Goal: Navigation & Orientation: Find specific page/section

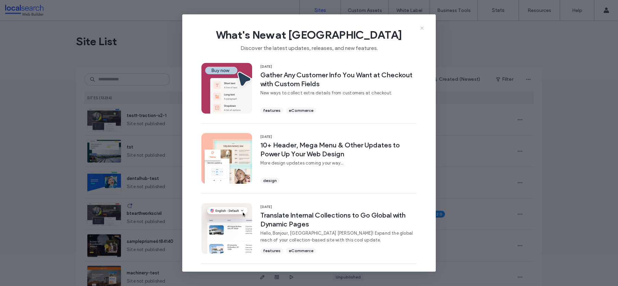
click at [421, 29] on use at bounding box center [421, 27] width 3 height 3
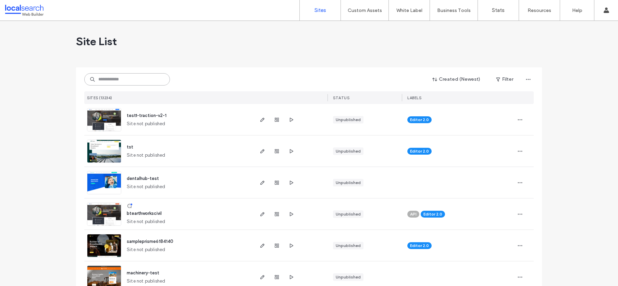
click at [99, 85] on input at bounding box center [127, 79] width 86 height 12
click at [113, 80] on input at bounding box center [127, 79] width 86 height 12
paste input "**********"
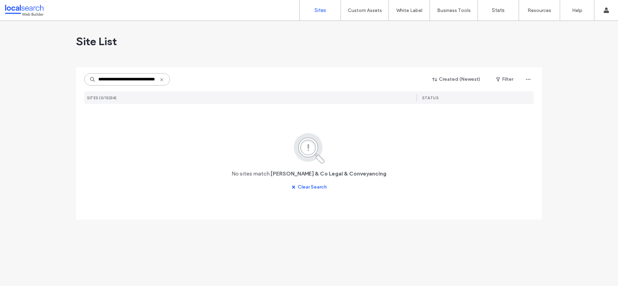
type input "**********"
click at [309, 200] on div "**********" at bounding box center [309, 143] width 466 height 152
click at [313, 189] on button "Clear Search" at bounding box center [309, 187] width 48 height 11
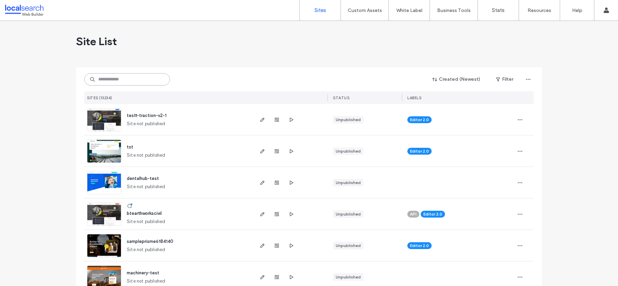
click at [101, 80] on input at bounding box center [127, 79] width 86 height 12
paste input "********"
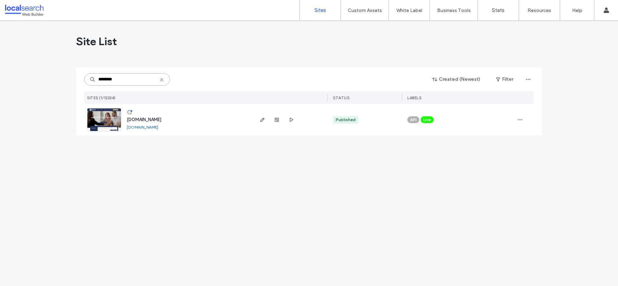
type input "********"
click at [143, 122] on span "[DOMAIN_NAME]" at bounding box center [144, 119] width 35 height 5
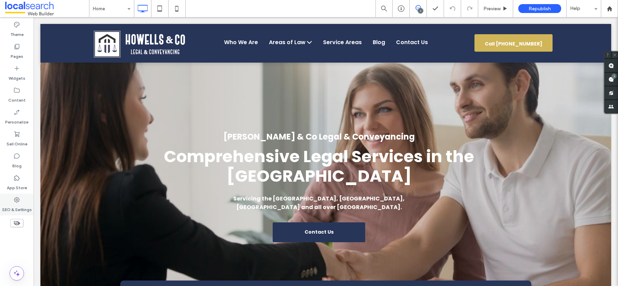
click at [13, 205] on label "SEO & Settings" at bounding box center [17, 209] width 30 height 10
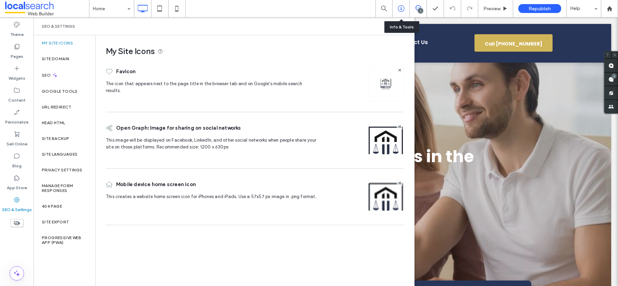
click at [402, 10] on icon at bounding box center [401, 8] width 7 height 7
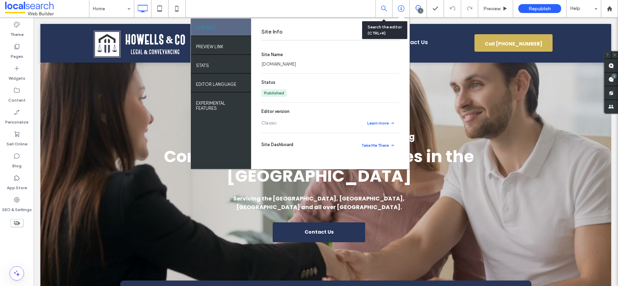
click at [379, 11] on div at bounding box center [384, 8] width 16 height 6
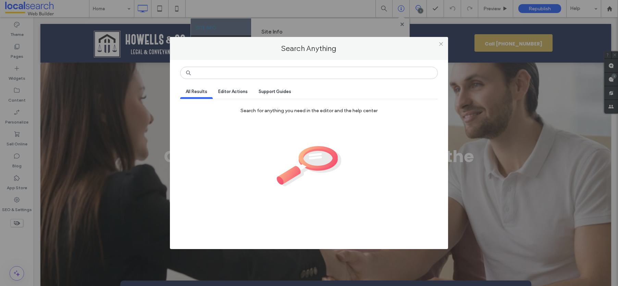
click at [11, 155] on div "Search Anything All Results Editor Actions Support Guides Search for anything y…" at bounding box center [309, 143] width 618 height 286
click at [439, 45] on icon at bounding box center [441, 43] width 5 height 5
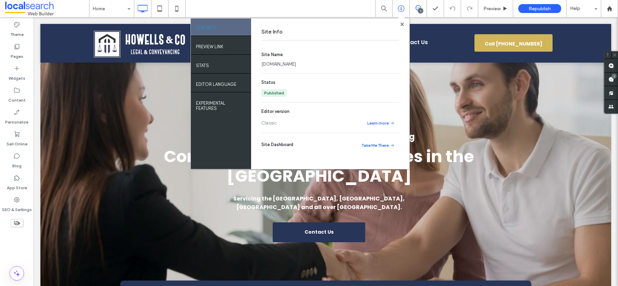
click at [17, 254] on div "Theme Pages Widgets Content Personalize Sell Online Blog App Store SEO & Settin…" at bounding box center [17, 151] width 34 height 269
click at [402, 23] on use at bounding box center [401, 23] width 3 height 3
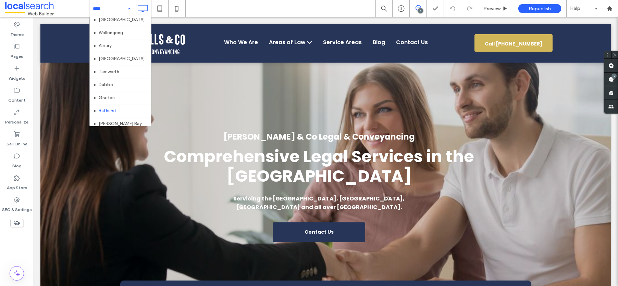
scroll to position [359, 0]
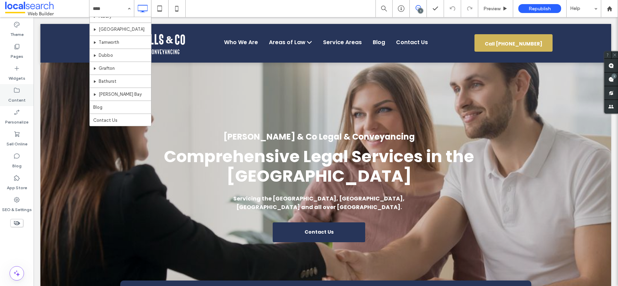
click at [12, 99] on label "Content" at bounding box center [16, 99] width 17 height 10
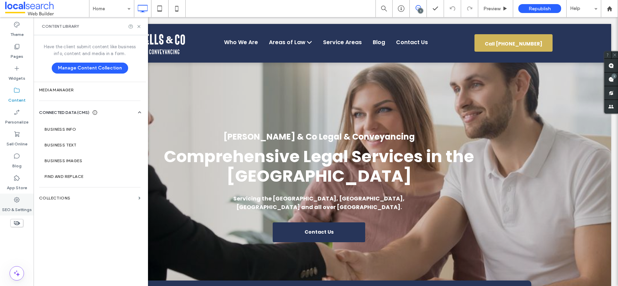
click at [16, 204] on label "SEO & Settings" at bounding box center [17, 209] width 30 height 10
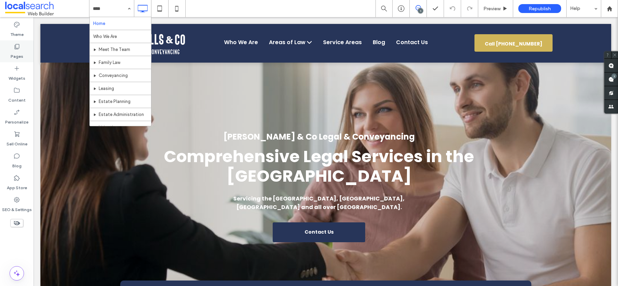
click at [14, 27] on icon at bounding box center [16, 24] width 7 height 7
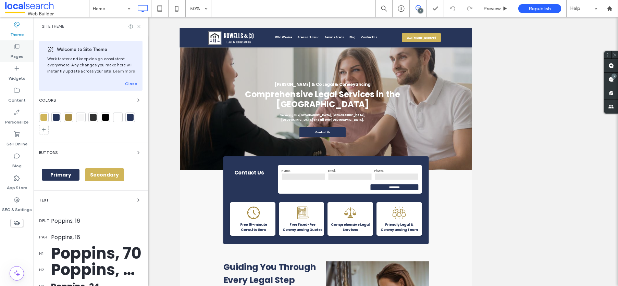
click at [9, 51] on div "Pages" at bounding box center [17, 51] width 34 height 22
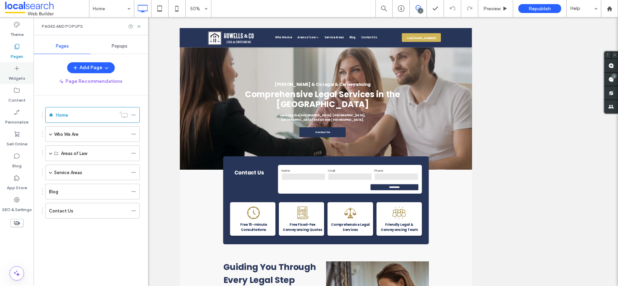
click at [14, 71] on icon at bounding box center [16, 68] width 7 height 7
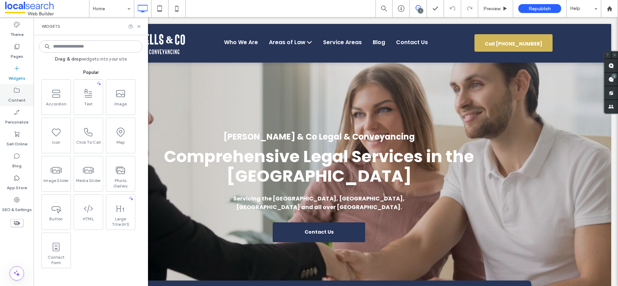
click at [17, 93] on icon at bounding box center [16, 90] width 7 height 7
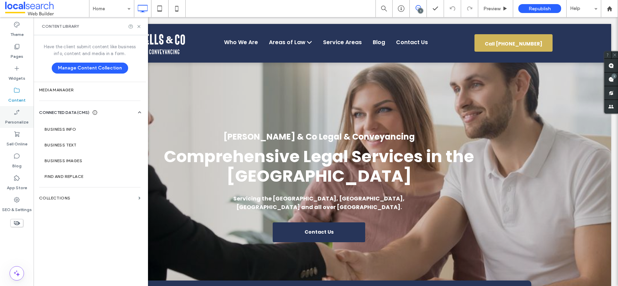
click at [16, 111] on icon at bounding box center [16, 112] width 7 height 7
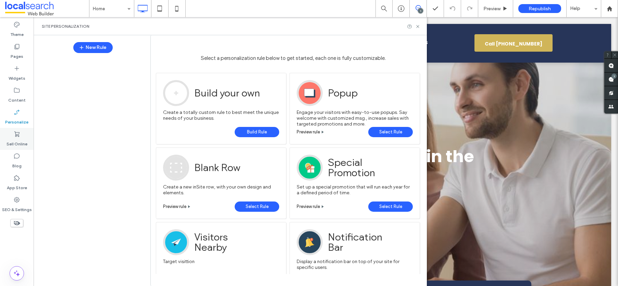
click at [17, 136] on use at bounding box center [16, 134] width 5 height 5
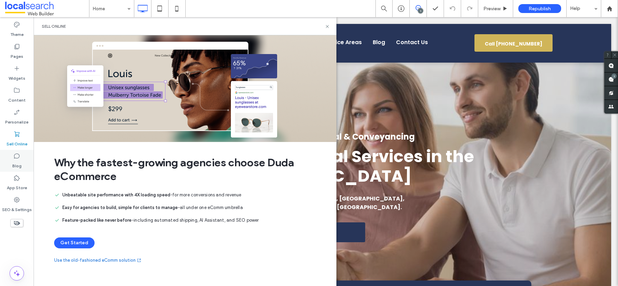
click at [20, 164] on label "Blog" at bounding box center [16, 165] width 9 height 10
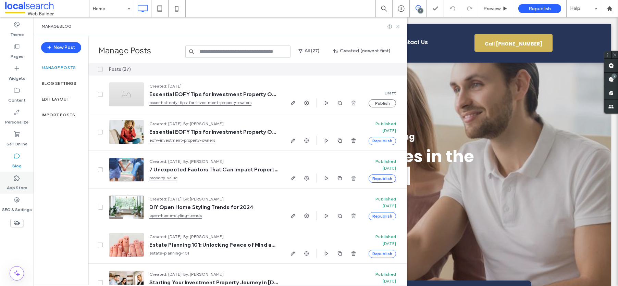
click at [21, 189] on label "App Store" at bounding box center [17, 187] width 20 height 10
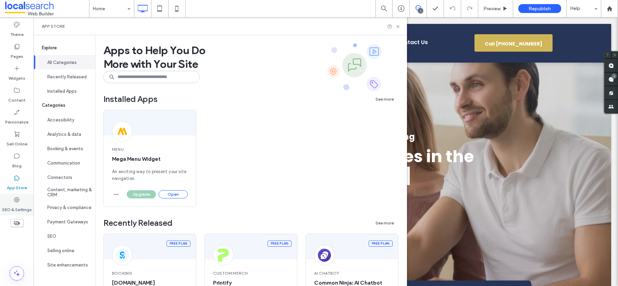
click at [17, 200] on icon at bounding box center [16, 200] width 7 height 7
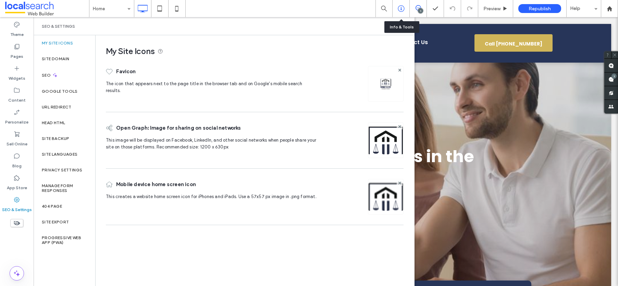
click at [398, 10] on icon at bounding box center [401, 8] width 7 height 7
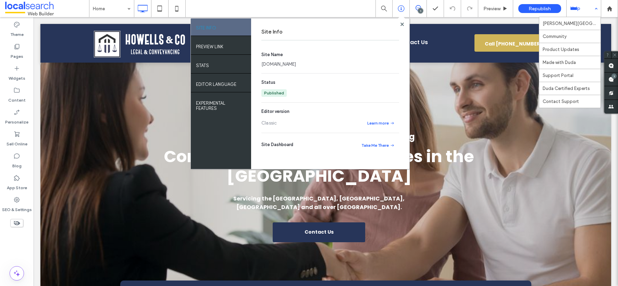
click at [596, 7] on div "Help" at bounding box center [584, 8] width 34 height 17
click at [22, 200] on div "SEO & Settings" at bounding box center [17, 205] width 34 height 22
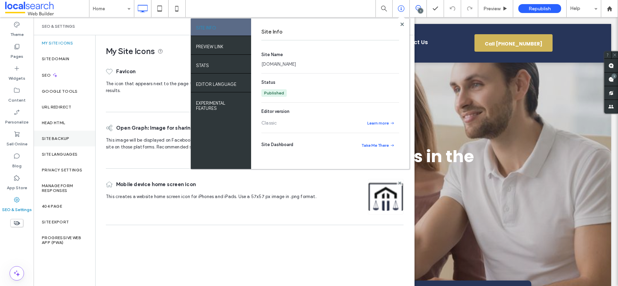
click at [53, 139] on label "Site Backup" at bounding box center [55, 138] width 27 height 5
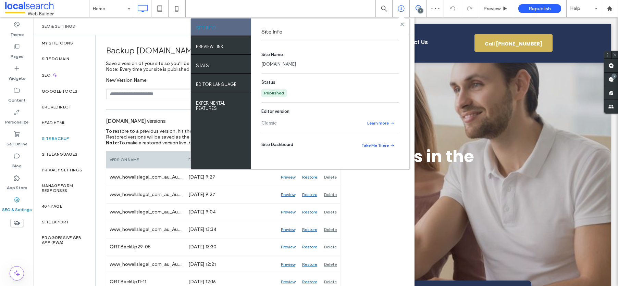
click at [401, 25] on use at bounding box center [401, 23] width 3 height 3
